Goal: Use online tool/utility: Utilize a website feature to perform a specific function

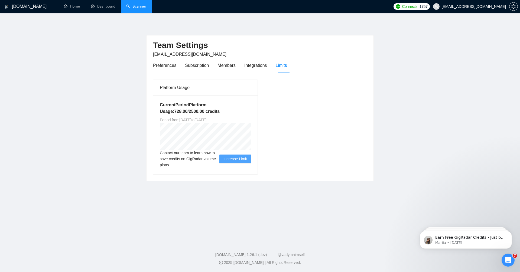
click at [136, 7] on link "Scanner" at bounding box center [136, 6] width 20 height 5
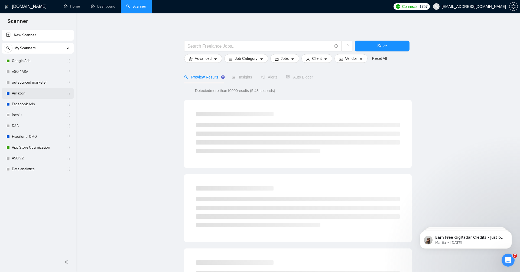
click at [17, 93] on link "Amazon" at bounding box center [37, 93] width 51 height 11
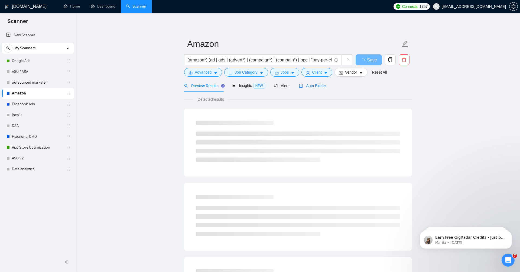
click at [312, 84] on span "Auto Bidder" at bounding box center [312, 86] width 27 height 4
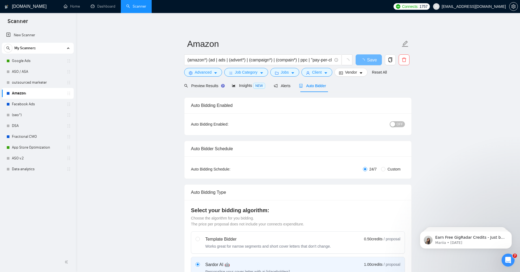
radio input "false"
radio input "true"
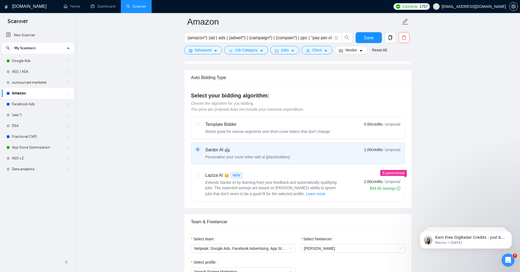
scroll to position [208, 0]
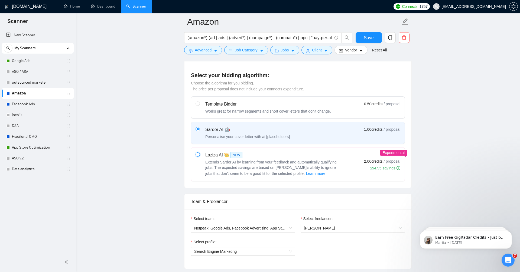
click at [198, 154] on input "radio" at bounding box center [198, 155] width 4 height 4
radio input "true"
radio input "false"
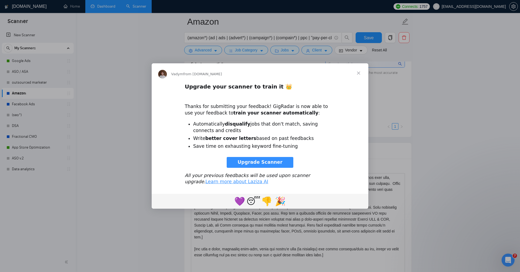
scroll to position [0, 0]
click at [363, 74] on span "Close" at bounding box center [359, 73] width 20 height 20
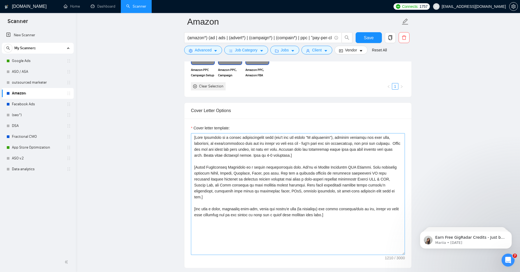
scroll to position [632, 0]
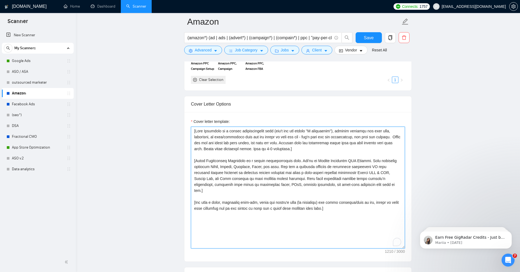
click at [340, 206] on textarea "Cover letter template:" at bounding box center [298, 188] width 214 height 122
paste textarea "[Intro Paragraph. [PERSON_NAME] with empathy in a casual conversational tone (d…"
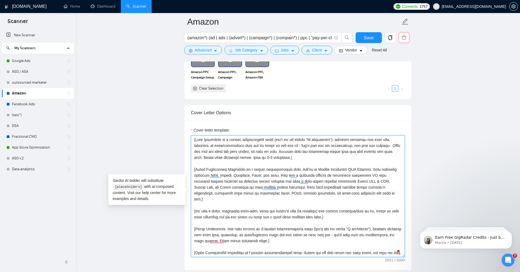
scroll to position [10, 0]
drag, startPoint x: 280, startPoint y: 239, endPoint x: 193, endPoint y: 226, distance: 87.7
click at [192, 226] on div "Cover Letter Options Cover letter template:" at bounding box center [298, 188] width 228 height 166
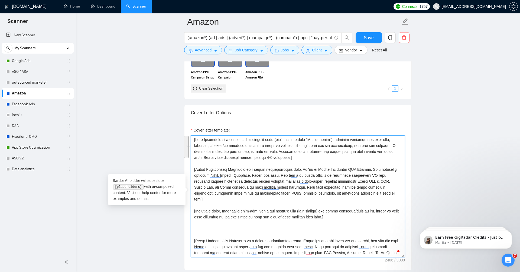
drag, startPoint x: 307, startPoint y: 155, endPoint x: 181, endPoint y: 128, distance: 129.1
click at [181, 128] on main "Amazon (amazon*) (ad | ads | (advert*) | (campaign*) | (compain*) | ppc | "pay-…" at bounding box center [298, 220] width 427 height 1644
paste textarea "Intro Paragraph. [PERSON_NAME] with empathy in a casual conversational tone (do…"
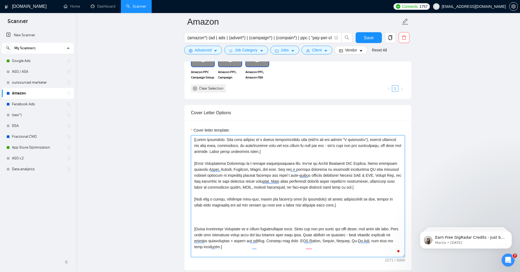
click at [240, 193] on textarea "Cover letter template:" at bounding box center [298, 196] width 214 height 122
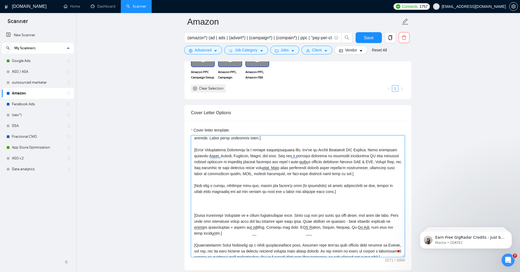
drag, startPoint x: 401, startPoint y: 220, endPoint x: 302, endPoint y: 220, distance: 99.7
click at [302, 220] on textarea "Cover letter template:" at bounding box center [298, 196] width 214 height 122
click at [302, 146] on textarea "Cover letter template:" at bounding box center [298, 196] width 214 height 122
paste textarea "State how you can solve the core issue, not just the task."
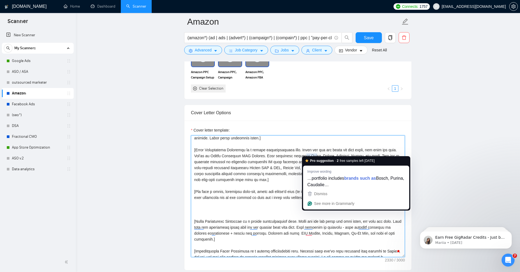
click at [310, 152] on textarea "Cover letter template:" at bounding box center [298, 196] width 214 height 122
click at [281, 177] on textarea "Cover letter template:" at bounding box center [298, 196] width 214 height 122
click at [276, 171] on textarea "Cover letter template:" at bounding box center [298, 196] width 214 height 122
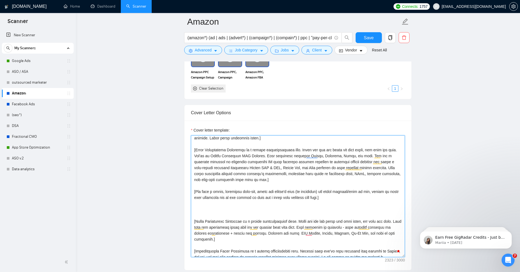
click at [270, 166] on textarea "Cover letter template:" at bounding box center [298, 196] width 214 height 122
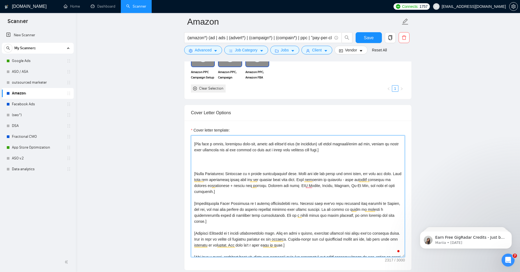
scroll to position [67, 0]
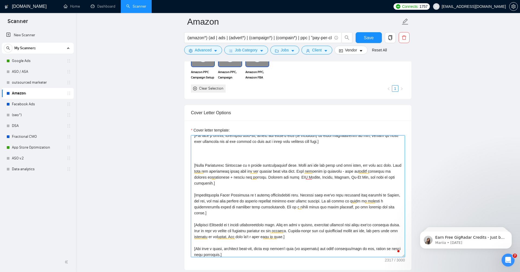
drag, startPoint x: 227, startPoint y: 211, endPoint x: 190, endPoint y: 194, distance: 40.0
click at [190, 194] on div "Cover Letter Options Cover letter template:" at bounding box center [298, 188] width 228 height 166
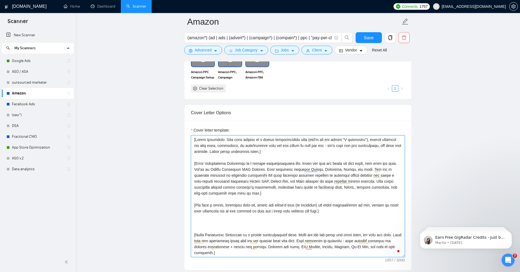
click at [271, 192] on textarea "Cover letter template:" at bounding box center [298, 196] width 214 height 122
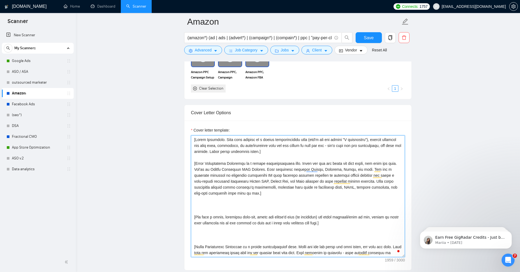
paste textarea "[Complimentary Audit Paragraph in a casual conversational tone. Explain that yo…"
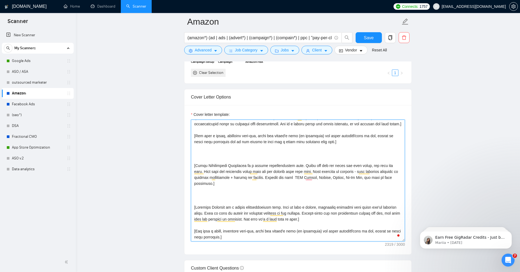
drag, startPoint x: 346, startPoint y: 215, endPoint x: 190, endPoint y: 204, distance: 155.9
click at [190, 204] on div "Cover Letter Options Cover letter template:" at bounding box center [298, 172] width 228 height 166
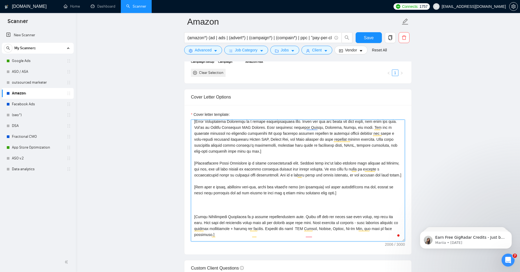
click at [225, 180] on textarea "Cover letter template:" at bounding box center [298, 181] width 214 height 122
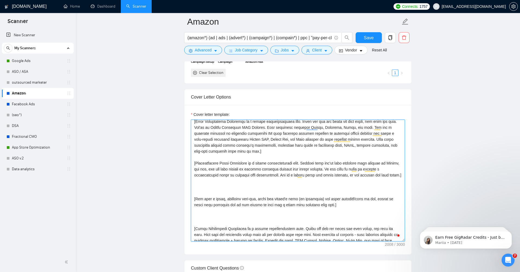
paste textarea "[Engaging Question in a casual conversational tone. Wrap up with a simple, prac…"
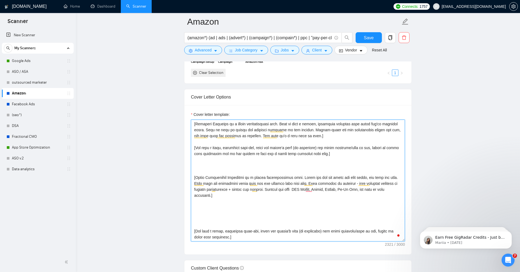
click at [191, 176] on div "Cover Letter Options Cover letter template:" at bounding box center [298, 172] width 228 height 166
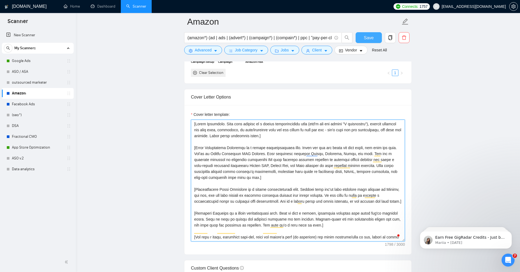
type textarea "[Lorem Ipsumdolo. Sita cons adipisc el s doeius temporincididu utla (etd'm ali …"
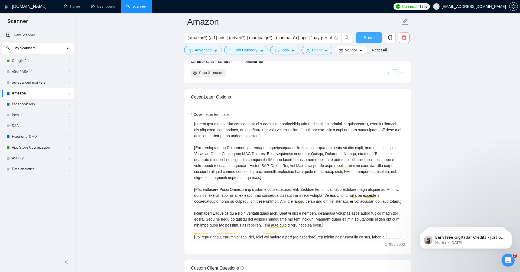
click at [368, 37] on span "Save" at bounding box center [369, 37] width 10 height 7
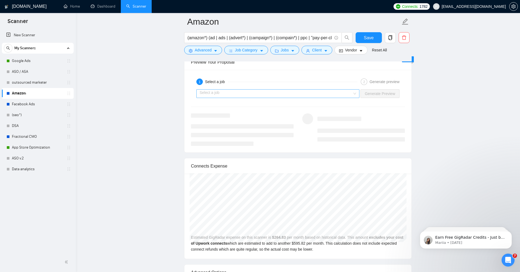
click at [318, 90] on input "search" at bounding box center [276, 94] width 153 height 8
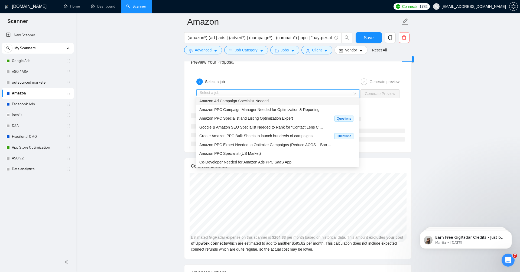
click at [307, 101] on div "Amazon Ad Campaign Specialist Needed" at bounding box center [277, 101] width 156 height 6
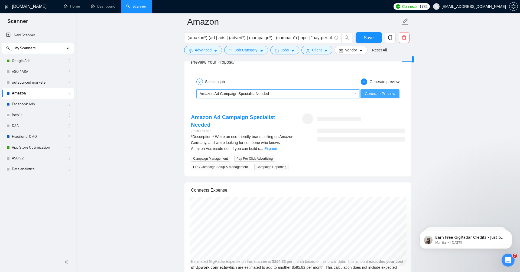
click at [385, 91] on span "Generate Preview" at bounding box center [380, 94] width 30 height 6
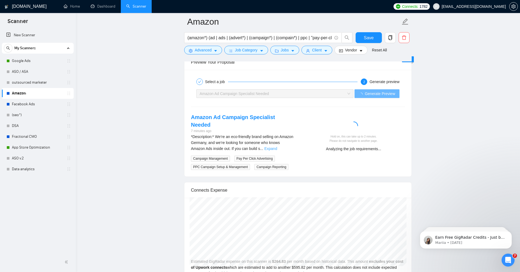
click at [277, 147] on link "Expand" at bounding box center [270, 149] width 13 height 4
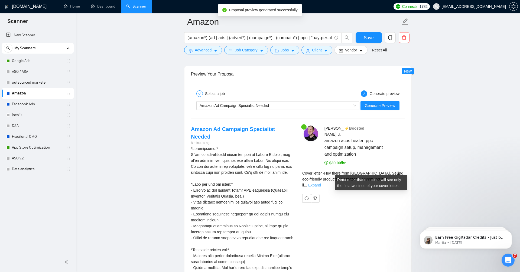
click at [321, 183] on link "Expand" at bounding box center [314, 185] width 13 height 4
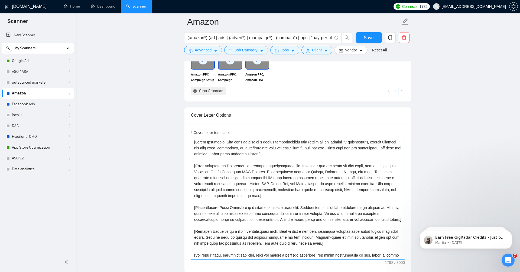
scroll to position [603, 0]
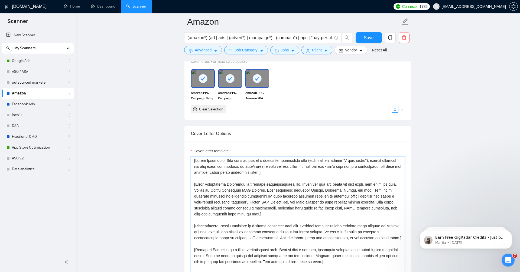
click at [289, 170] on textarea "Cover letter template:" at bounding box center [298, 217] width 214 height 122
click at [286, 169] on textarea "Cover letter template:" at bounding box center [298, 217] width 214 height 122
click at [292, 171] on textarea "Cover letter template:" at bounding box center [298, 217] width 214 height 122
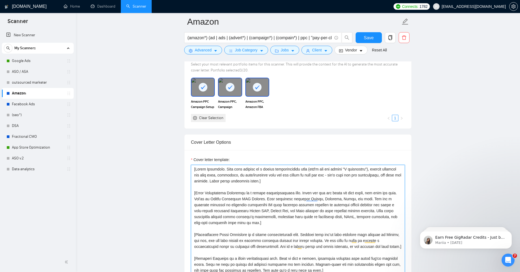
scroll to position [593, 0]
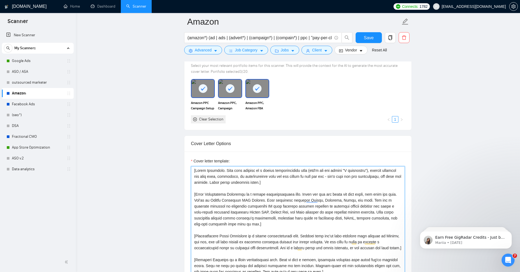
click at [290, 180] on textarea "Cover letter template:" at bounding box center [298, 227] width 214 height 122
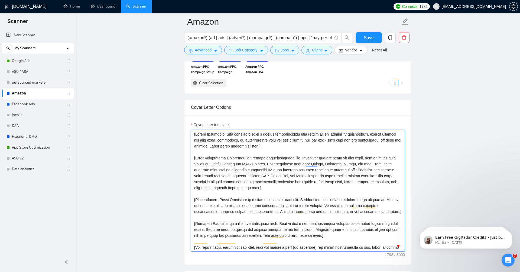
scroll to position [626, 0]
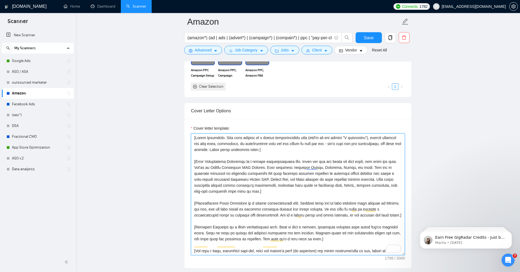
click at [284, 149] on textarea "Cover letter template:" at bounding box center [298, 195] width 214 height 122
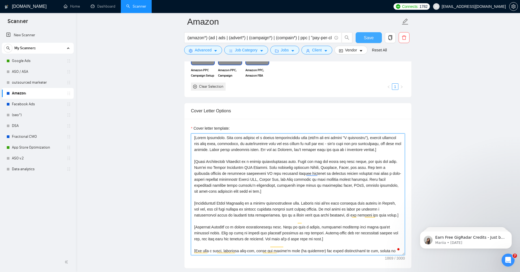
type textarea "[Lorem Ipsumdolo. Sita cons adipisc el s doeius temporincididu utla (etd'm ali …"
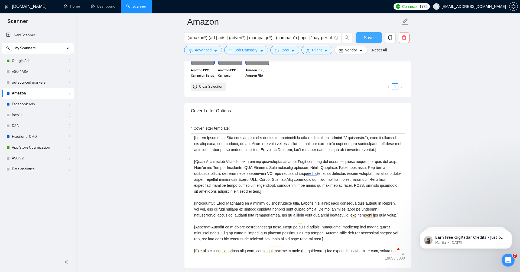
click at [368, 40] on span "Save" at bounding box center [369, 37] width 10 height 7
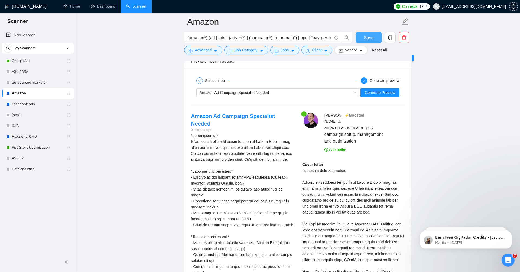
scroll to position [1120, 0]
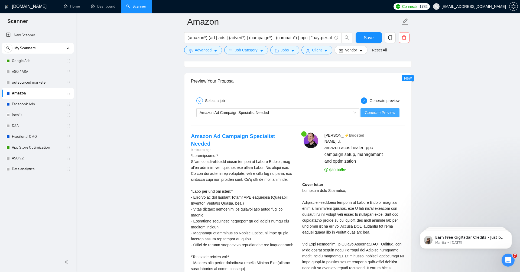
click at [386, 110] on span "Generate Preview" at bounding box center [380, 113] width 30 height 6
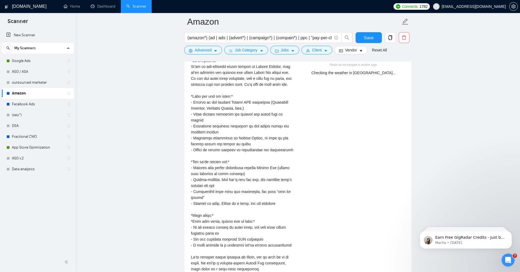
scroll to position [1200, 0]
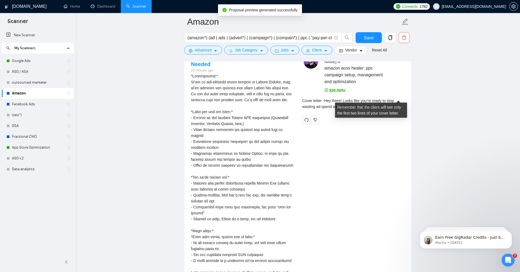
click at [395, 105] on link "Expand" at bounding box center [394, 107] width 13 height 4
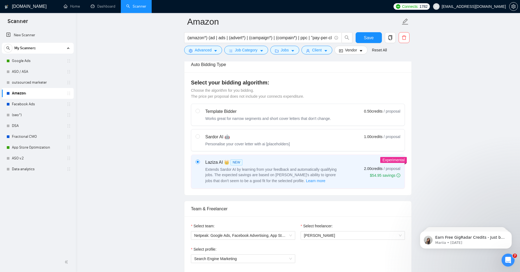
scroll to position [200, 0]
click at [368, 40] on span "Save" at bounding box center [369, 37] width 10 height 7
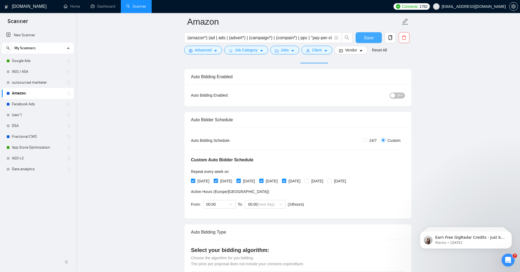
scroll to position [0, 0]
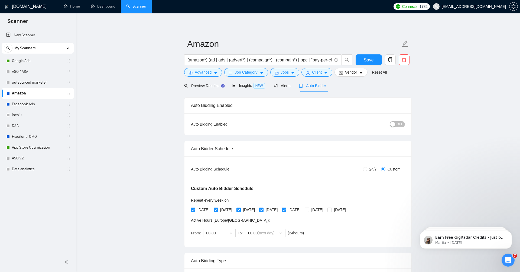
click at [394, 124] on div "button" at bounding box center [392, 124] width 5 height 5
click at [364, 62] on span "Save" at bounding box center [369, 60] width 10 height 7
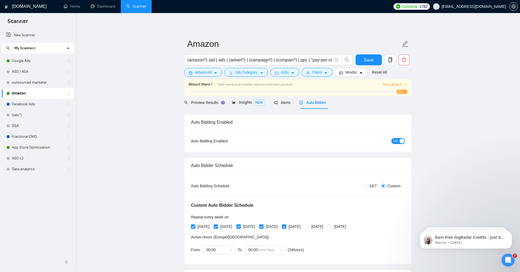
click at [401, 85] on span "Train Laziza AI" at bounding box center [395, 84] width 25 height 5
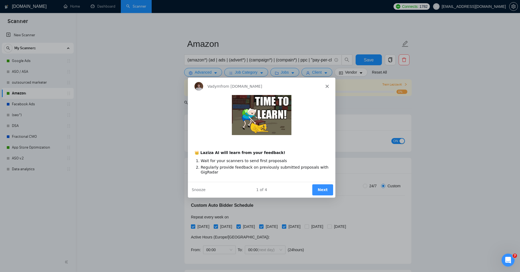
click at [323, 188] on button "Next" at bounding box center [322, 189] width 21 height 11
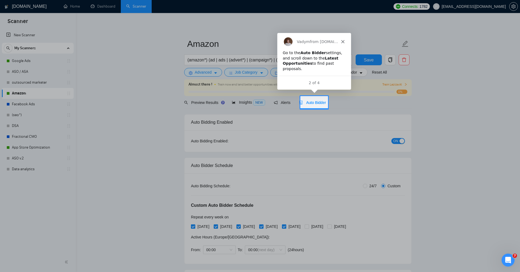
click at [320, 101] on span "Auto Bidder" at bounding box center [312, 103] width 27 height 4
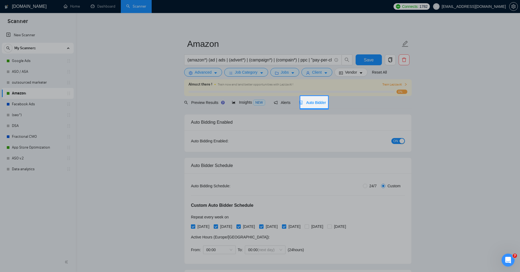
click at [317, 103] on span "Auto Bidder" at bounding box center [312, 103] width 27 height 4
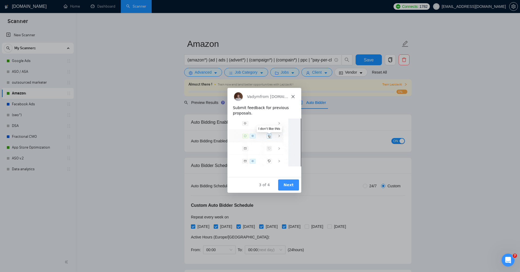
click at [291, 97] on div "Vadym from [DOMAIN_NAME]" at bounding box center [264, 96] width 74 height 17
click at [296, 97] on div "Vadym from [DOMAIN_NAME]" at bounding box center [264, 96] width 74 height 17
click at [294, 96] on polygon "Close" at bounding box center [292, 96] width 3 height 3
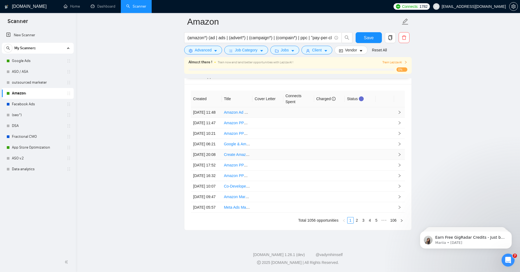
scroll to position [1719, 0]
click at [357, 223] on link "2" at bounding box center [357, 221] width 6 height 6
click at [364, 223] on link "3" at bounding box center [364, 221] width 6 height 6
click at [371, 223] on link "4" at bounding box center [370, 221] width 6 height 6
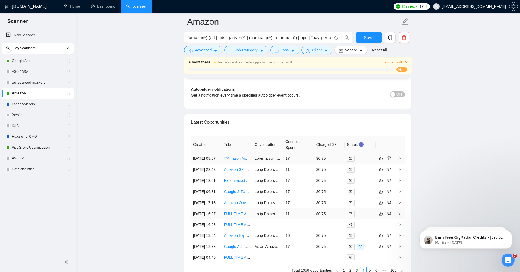
scroll to position [1636, 0]
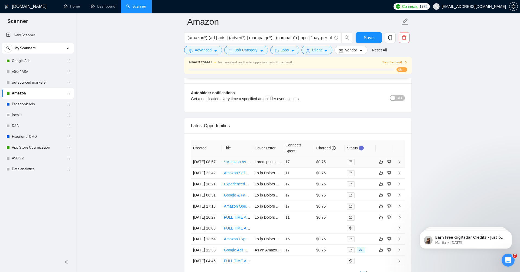
click at [399, 164] on icon "right" at bounding box center [400, 162] width 4 height 4
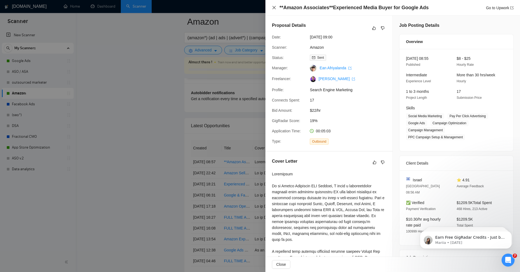
click at [273, 8] on icon "close" at bounding box center [274, 7] width 4 height 4
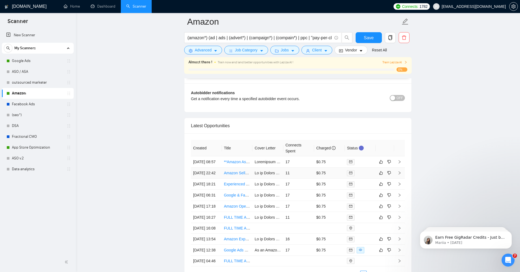
click at [397, 179] on td at bounding box center [399, 173] width 11 height 11
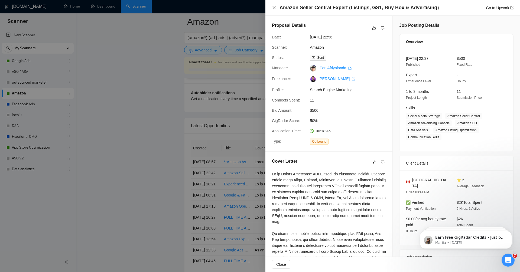
click at [273, 8] on icon "close" at bounding box center [274, 7] width 4 height 4
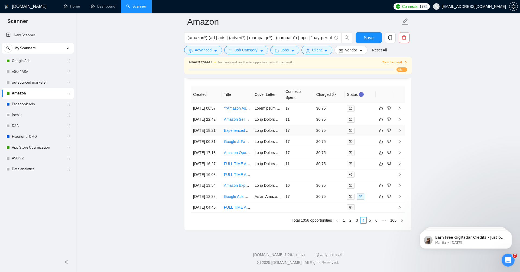
scroll to position [1745, 0]
click at [378, 221] on link "6" at bounding box center [377, 221] width 6 height 6
click at [376, 221] on link "8" at bounding box center [377, 221] width 6 height 6
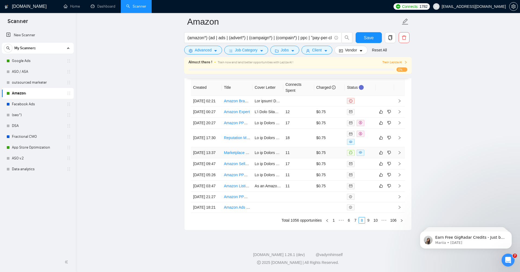
click at [398, 151] on icon "right" at bounding box center [400, 153] width 4 height 4
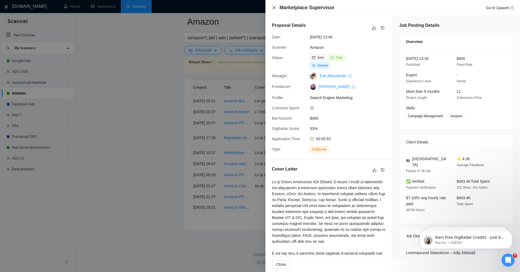
click at [273, 7] on icon "close" at bounding box center [274, 7] width 3 height 3
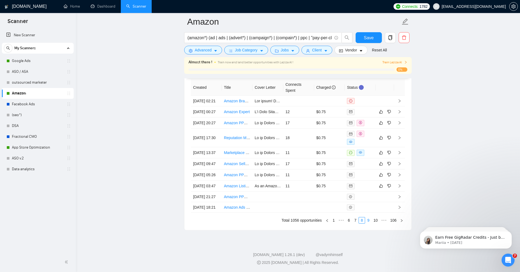
click at [368, 223] on link "9" at bounding box center [368, 221] width 6 height 6
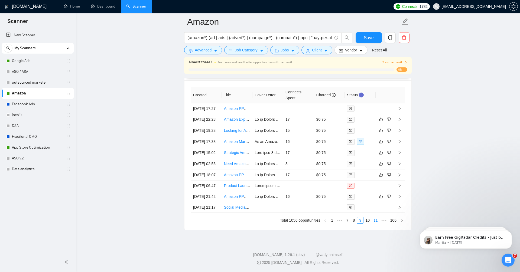
click at [373, 220] on link "11" at bounding box center [376, 221] width 8 height 6
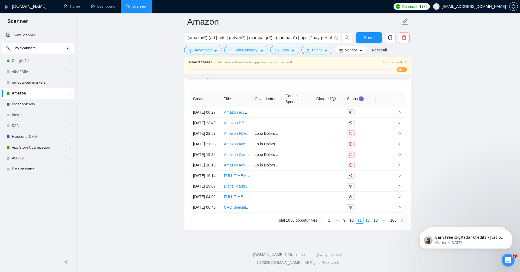
click at [369, 221] on link "12" at bounding box center [368, 221] width 8 height 6
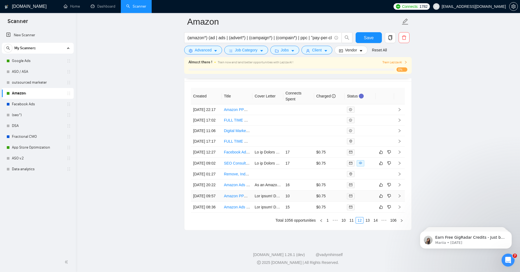
click at [401, 194] on icon "right" at bounding box center [400, 196] width 4 height 4
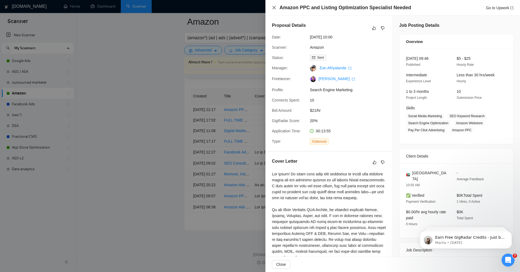
click at [274, 6] on icon "close" at bounding box center [274, 7] width 4 height 4
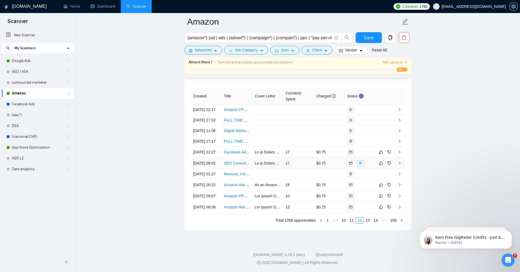
click at [400, 162] on icon "right" at bounding box center [400, 163] width 2 height 3
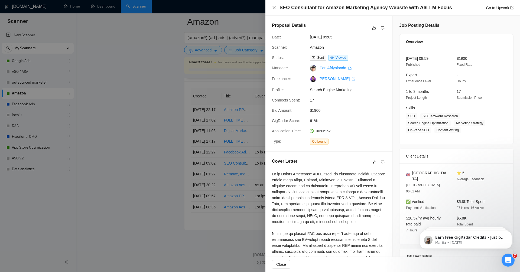
click at [274, 8] on icon "close" at bounding box center [274, 7] width 4 height 4
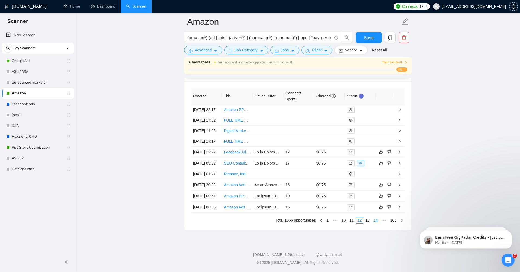
click at [374, 220] on link "14" at bounding box center [376, 221] width 8 height 6
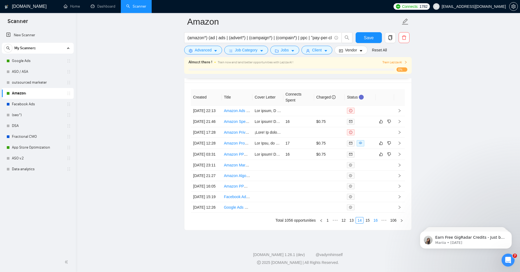
click at [374, 221] on link "16" at bounding box center [376, 221] width 8 height 6
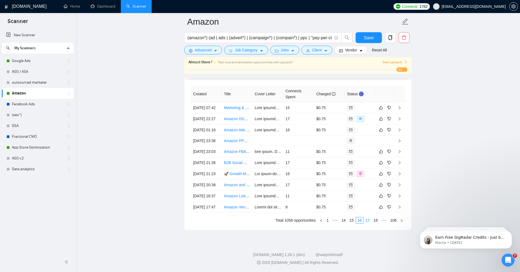
click at [369, 220] on link "17" at bounding box center [368, 221] width 8 height 6
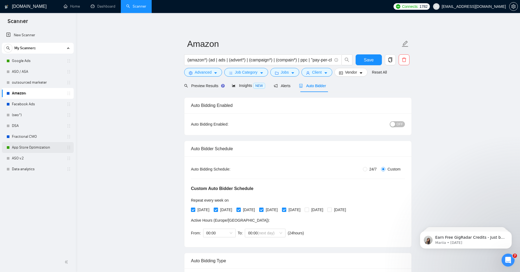
click at [27, 146] on link "App Store Optimization" at bounding box center [37, 147] width 51 height 11
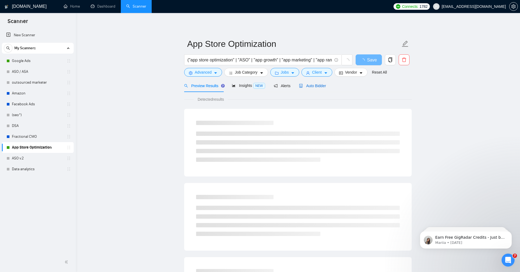
click at [321, 86] on span "Auto Bidder" at bounding box center [312, 86] width 27 height 4
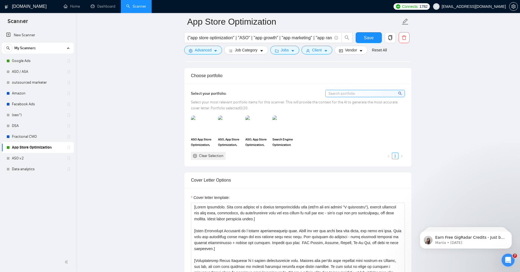
scroll to position [403, 0]
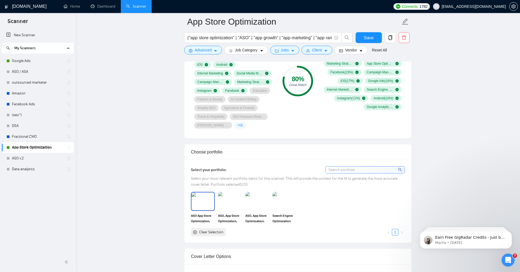
click at [202, 198] on img at bounding box center [203, 202] width 23 height 18
click at [232, 197] on img at bounding box center [230, 202] width 23 height 18
click at [253, 200] on img at bounding box center [257, 202] width 23 height 18
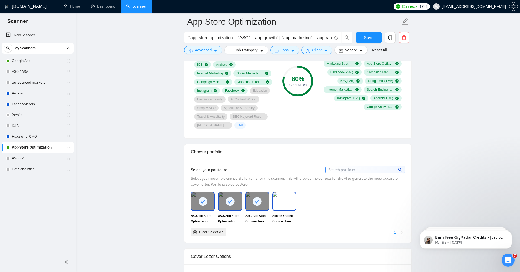
click at [287, 201] on img at bounding box center [284, 202] width 23 height 18
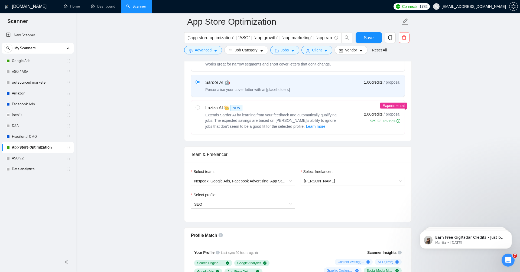
scroll to position [185, 0]
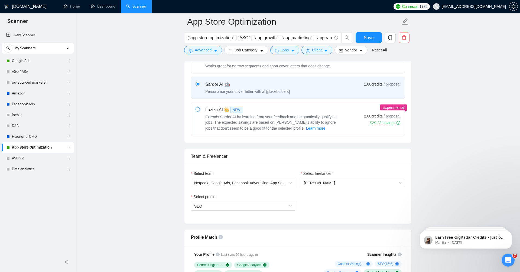
click at [197, 107] on input "radio" at bounding box center [198, 109] width 4 height 4
radio input "true"
radio input "false"
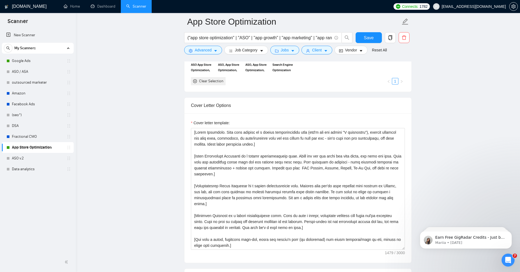
scroll to position [572, 0]
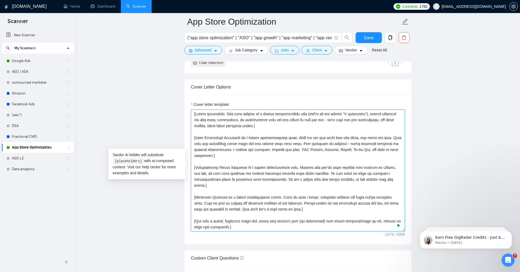
drag, startPoint x: 235, startPoint y: 225, endPoint x: 189, endPoint y: 110, distance: 123.9
click at [189, 110] on div "Cover letter template:" at bounding box center [297, 170] width 227 height 150
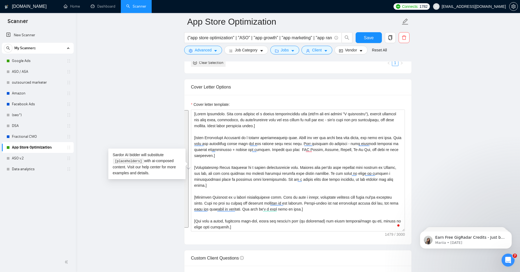
click at [137, 79] on main "App Store Optimization ("app store optimization" | "ASO" | "app growth" | "app …" at bounding box center [298, 242] width 427 height 1584
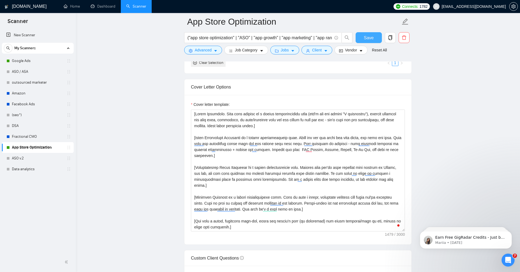
click at [369, 38] on span "Save" at bounding box center [369, 37] width 10 height 7
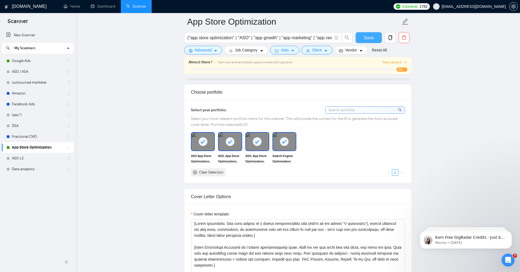
scroll to position [476, 0]
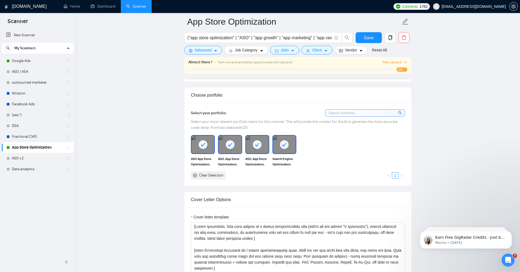
click at [396, 64] on span "Train Laziza AI" at bounding box center [395, 62] width 25 height 5
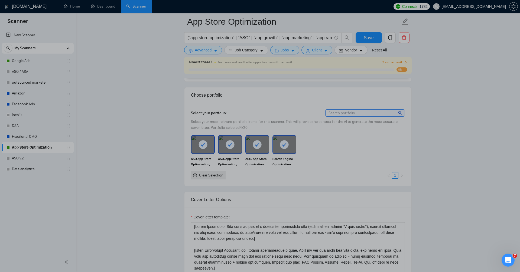
scroll to position [0, 0]
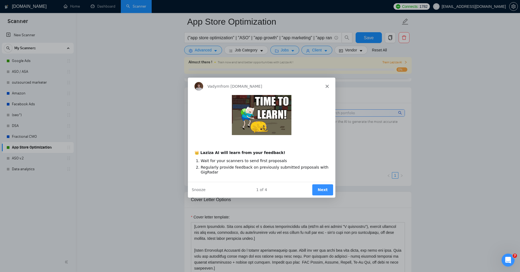
click at [322, 188] on button "Next" at bounding box center [322, 189] width 21 height 11
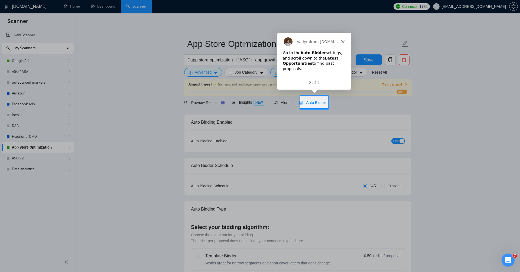
click at [317, 102] on span "Auto Bidder" at bounding box center [312, 103] width 27 height 4
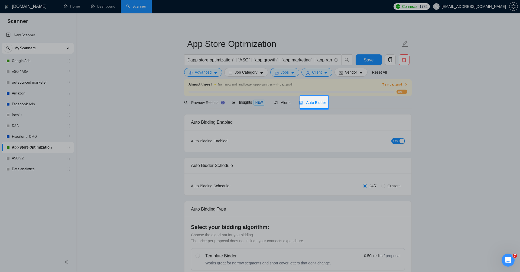
click at [319, 101] on span "Auto Bidder" at bounding box center [312, 103] width 27 height 4
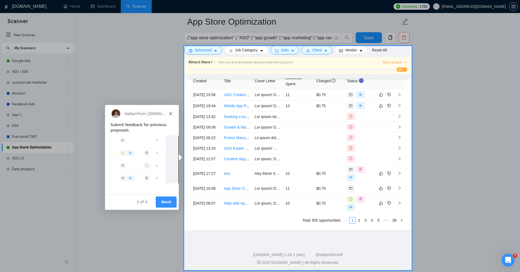
scroll to position [1410, 0]
click at [168, 201] on button "Next" at bounding box center [165, 201] width 21 height 11
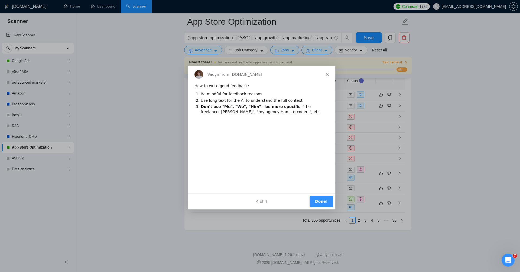
scroll to position [0, 0]
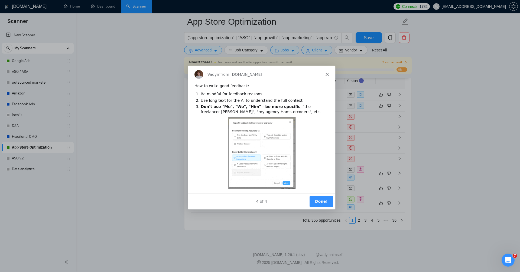
click at [322, 202] on button "Done!" at bounding box center [321, 201] width 24 height 11
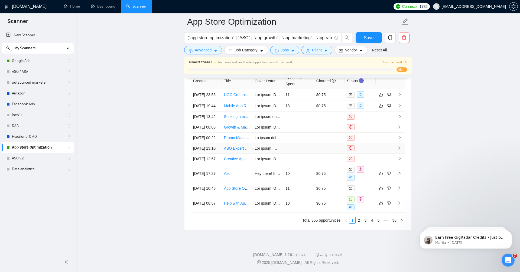
scroll to position [1408, 0]
click at [400, 175] on icon "right" at bounding box center [400, 173] width 4 height 4
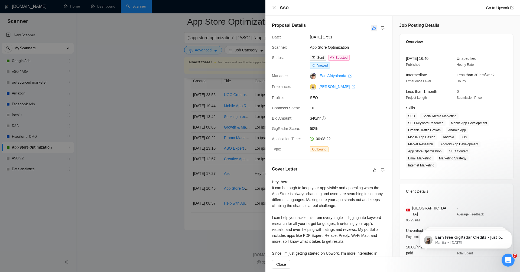
click at [375, 27] on icon "like" at bounding box center [374, 28] width 4 height 4
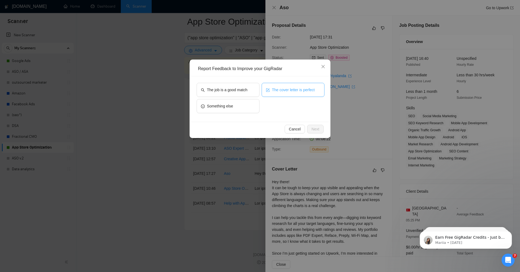
click at [279, 91] on span "The cover letter is perfect" at bounding box center [293, 90] width 43 height 6
click at [319, 126] on span "Next" at bounding box center [316, 129] width 8 height 6
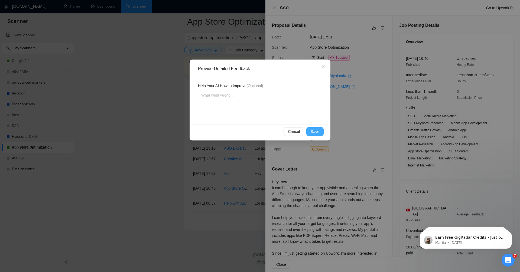
click at [313, 134] on span "Save" at bounding box center [315, 132] width 9 height 6
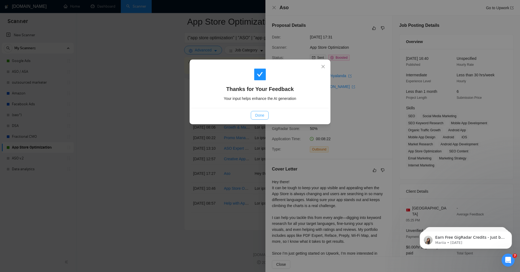
click at [263, 112] on span "Done" at bounding box center [259, 115] width 9 height 6
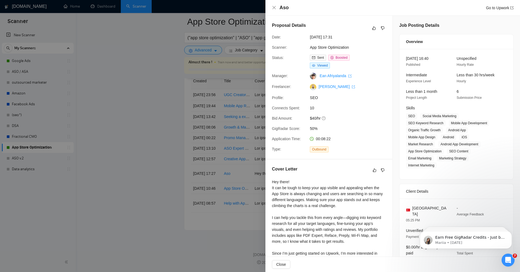
click at [275, 4] on div "Aso Go to Upwork" at bounding box center [393, 7] width 242 height 7
click at [275, 9] on icon "close" at bounding box center [274, 7] width 4 height 4
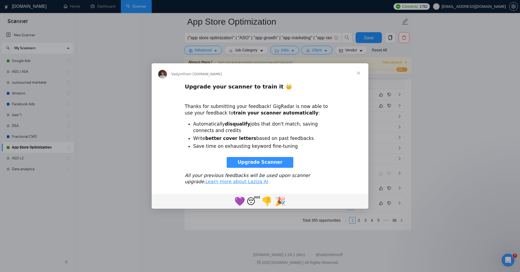
click at [265, 163] on span "Upgrade Scanner" at bounding box center [260, 162] width 45 height 5
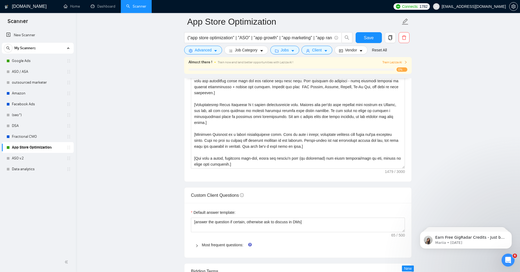
scroll to position [646, 0]
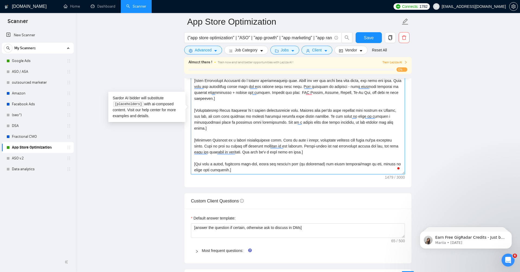
drag, startPoint x: 235, startPoint y: 169, endPoint x: 188, endPoint y: 57, distance: 121.4
click at [188, 57] on div "App Store Optimization ("app store optimization" | "ASO" | "app growth" | "app …" at bounding box center [298, 176] width 228 height 1601
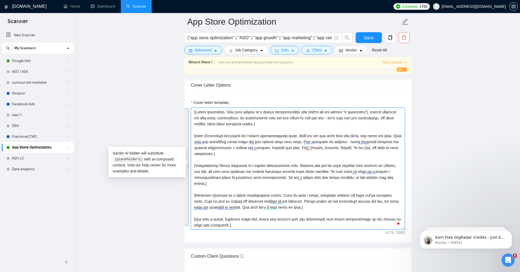
scroll to position [585, 0]
